Goal: Information Seeking & Learning: Learn about a topic

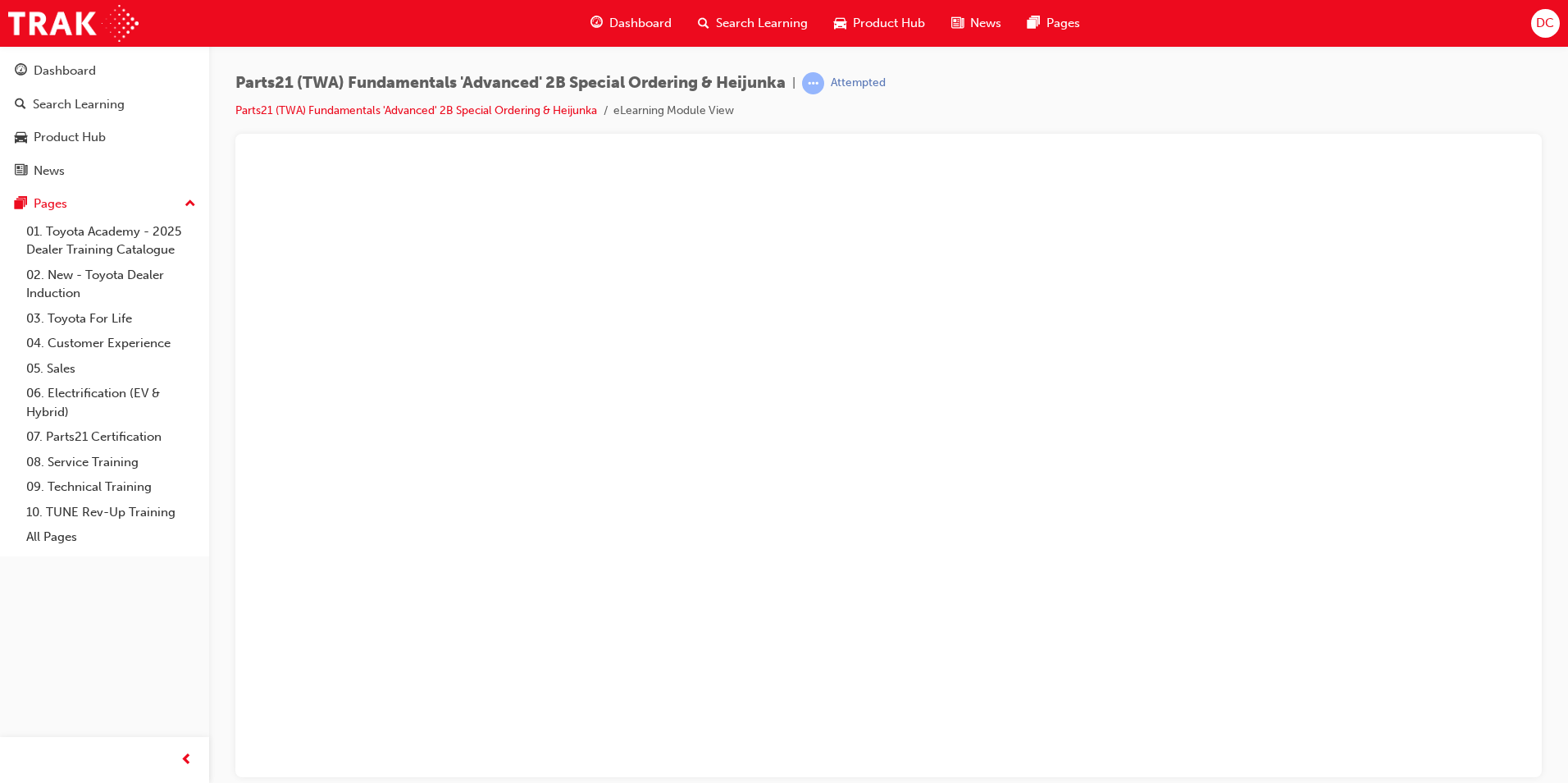
click at [127, 673] on div "Dashboard Search Learning Product Hub News Pages Pages 01. Toyota Academy - 202…" at bounding box center [104, 370] width 209 height 741
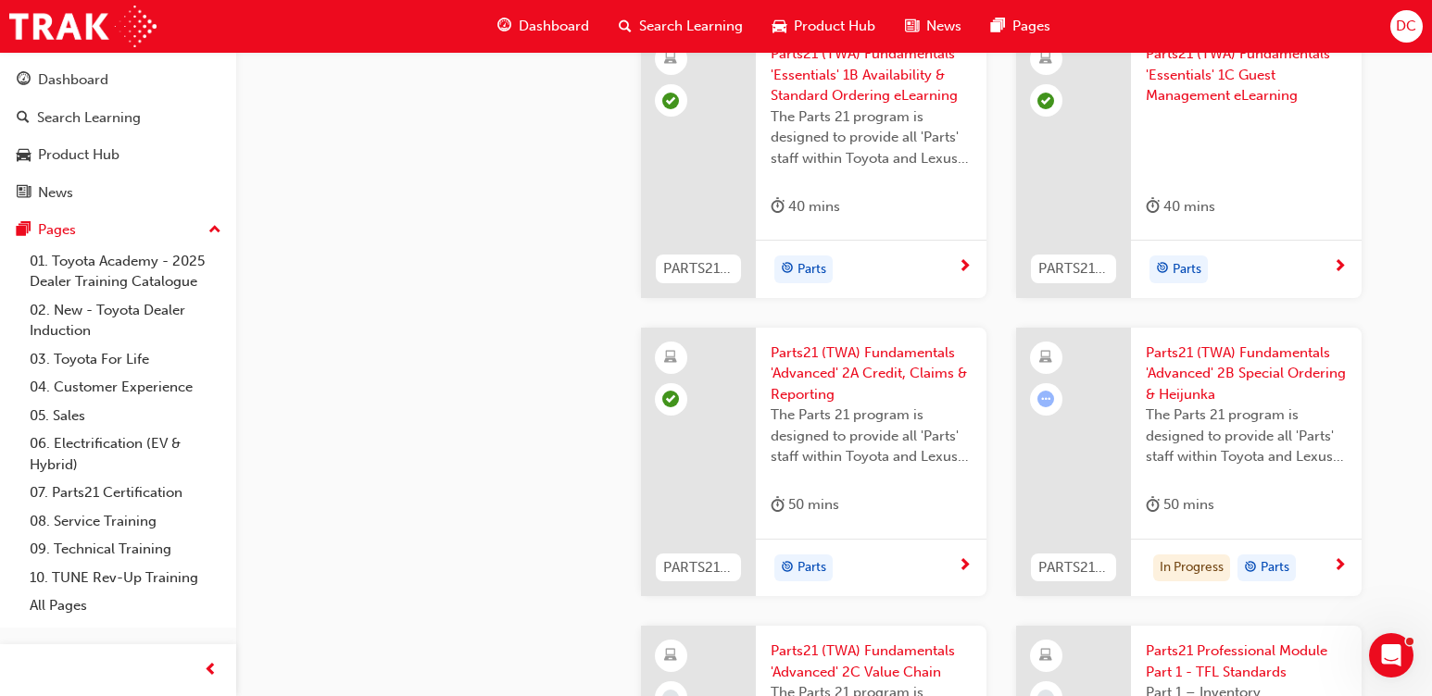
click at [413, 651] on div "parts 07. Parts21 Certification Parts - Resources Supplier Branded Accessories" at bounding box center [445, 111] width 333 height 4009
